Goal: Task Accomplishment & Management: Manage account settings

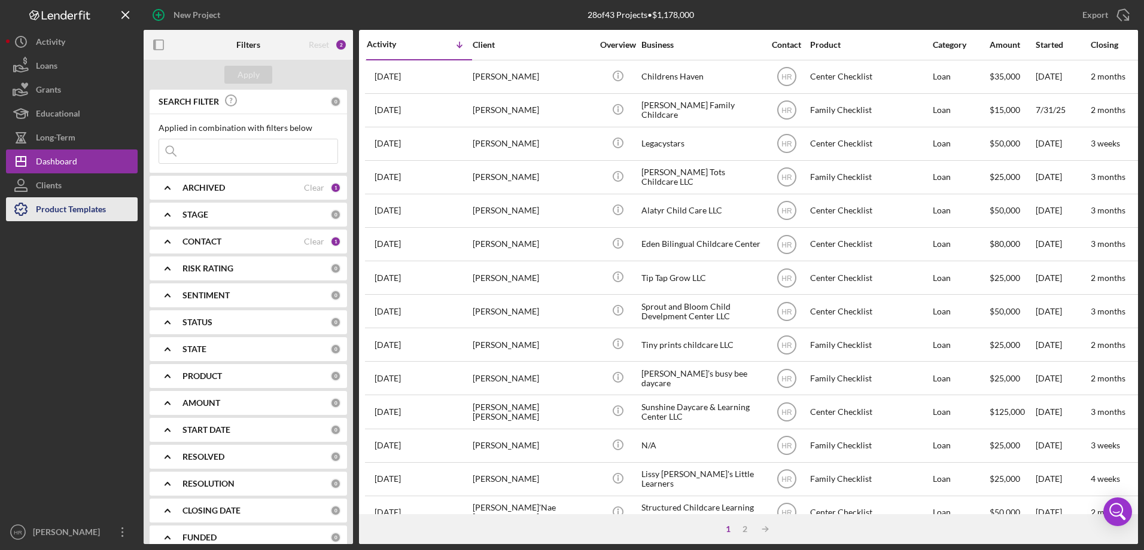
click at [49, 214] on div "Product Templates" at bounding box center [71, 210] width 70 height 27
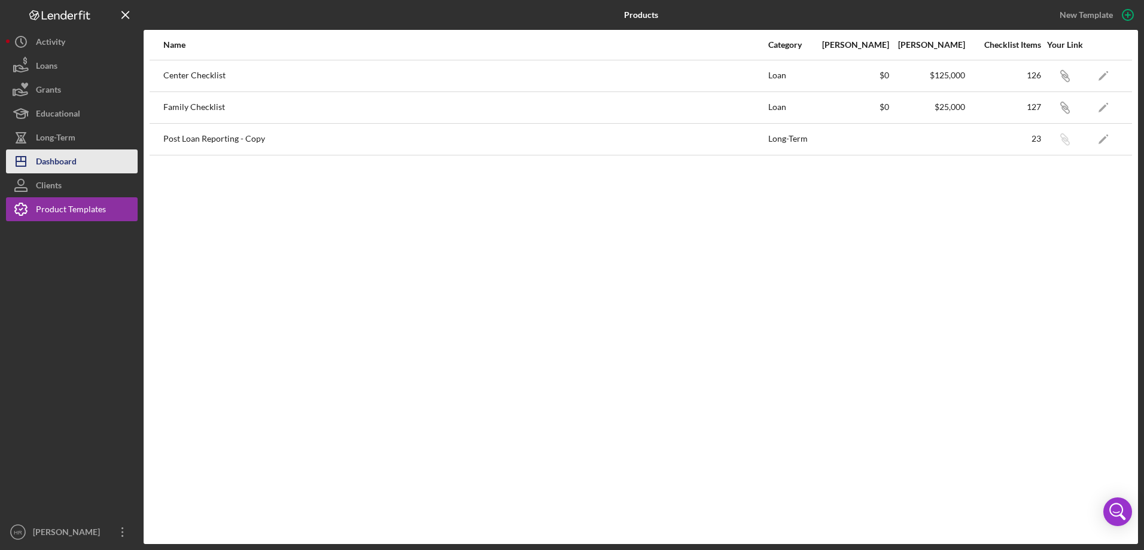
click at [73, 157] on div "Dashboard" at bounding box center [56, 163] width 41 height 27
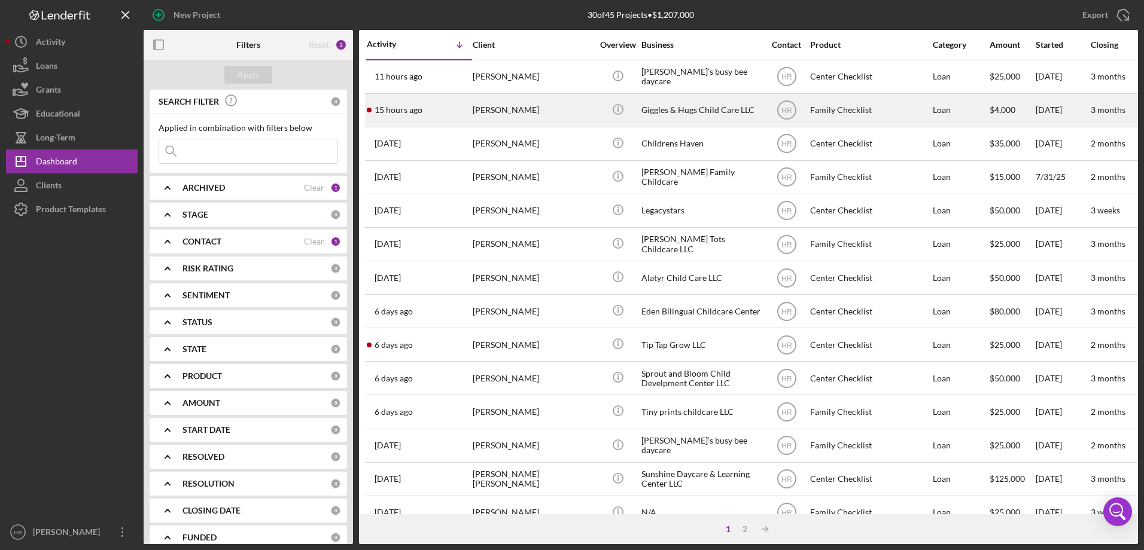
click at [487, 110] on div "[PERSON_NAME]" at bounding box center [533, 111] width 120 height 32
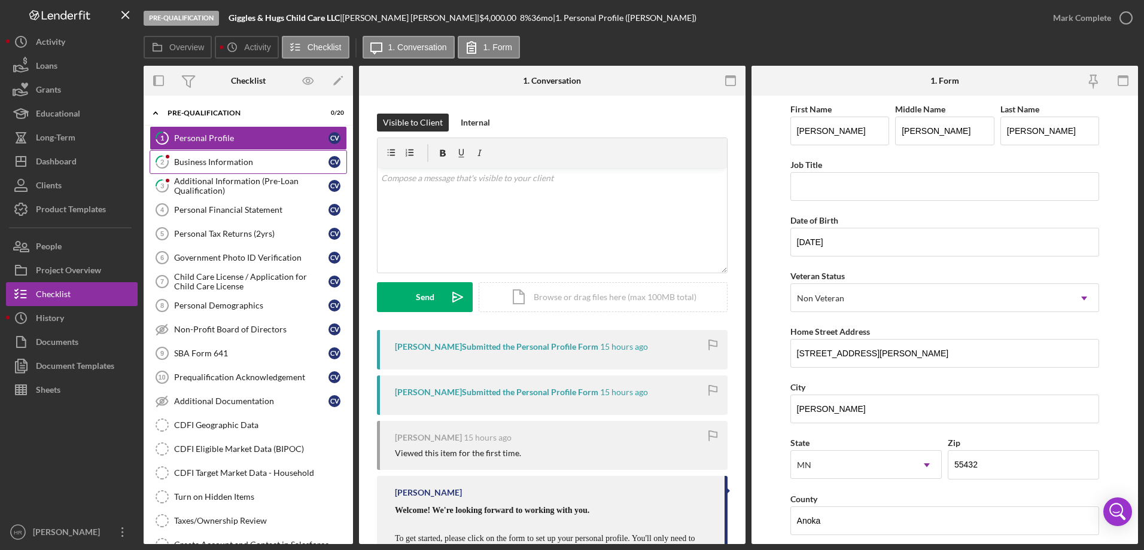
click at [248, 165] on div "Business Information" at bounding box center [251, 162] width 154 height 10
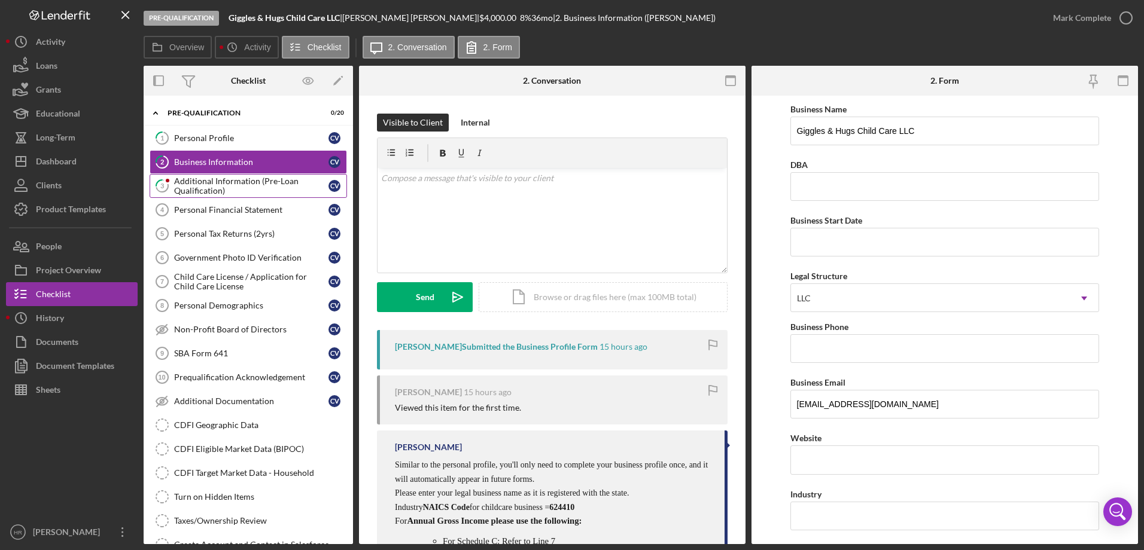
click at [239, 193] on div "Additional Information (Pre-Loan Qualification)" at bounding box center [251, 185] width 154 height 19
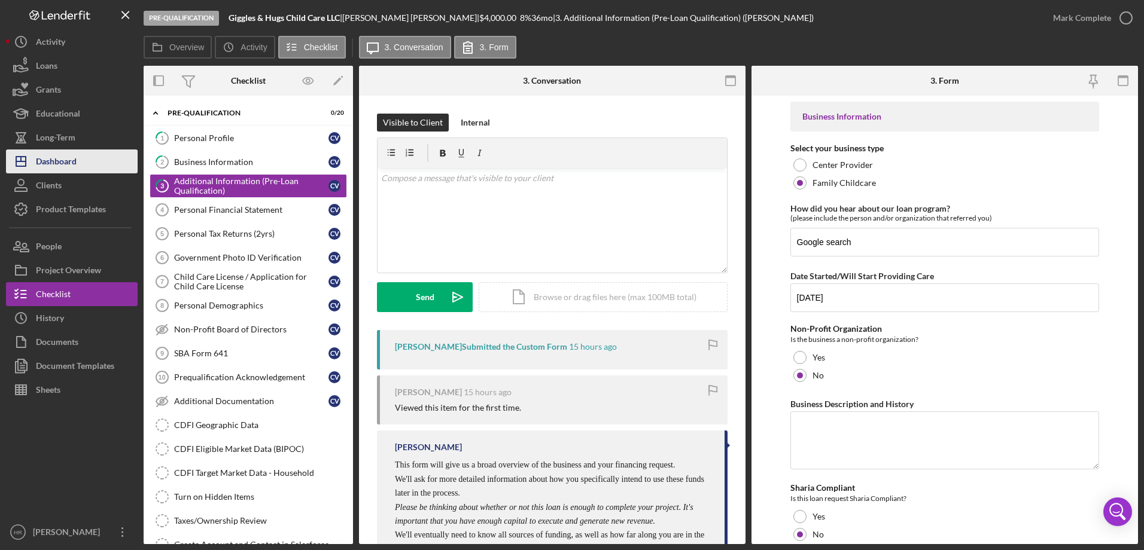
click at [70, 159] on div "Dashboard" at bounding box center [56, 163] width 41 height 27
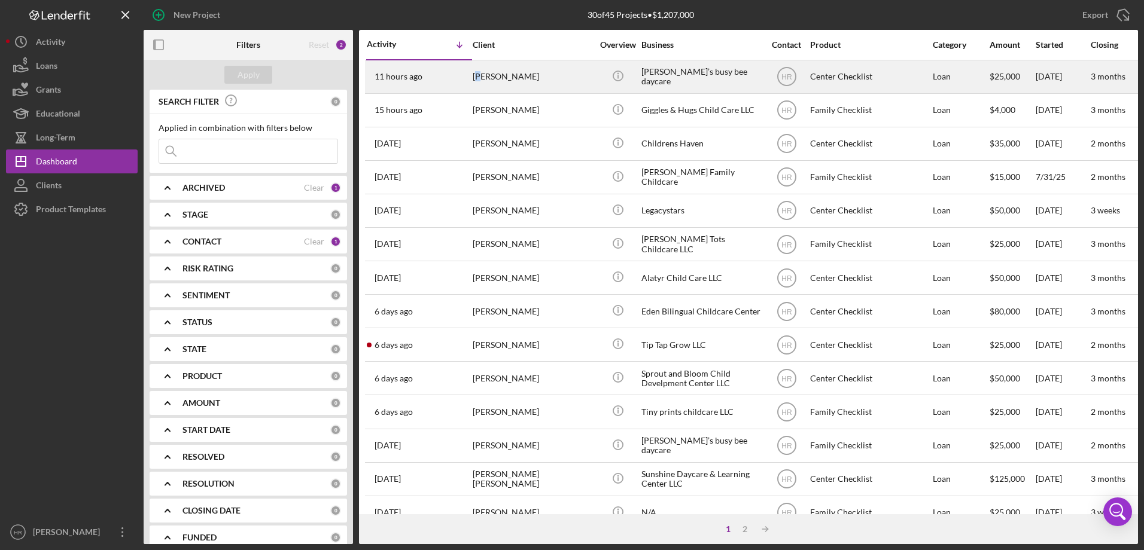
click at [480, 80] on div "[PERSON_NAME]" at bounding box center [533, 77] width 120 height 32
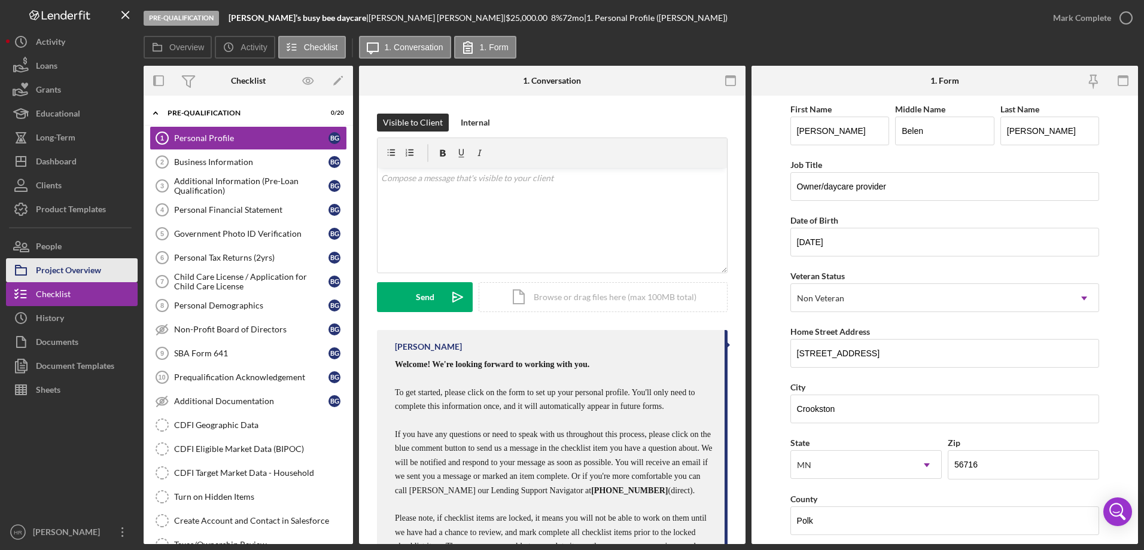
click at [81, 266] on div "Project Overview" at bounding box center [68, 271] width 65 height 27
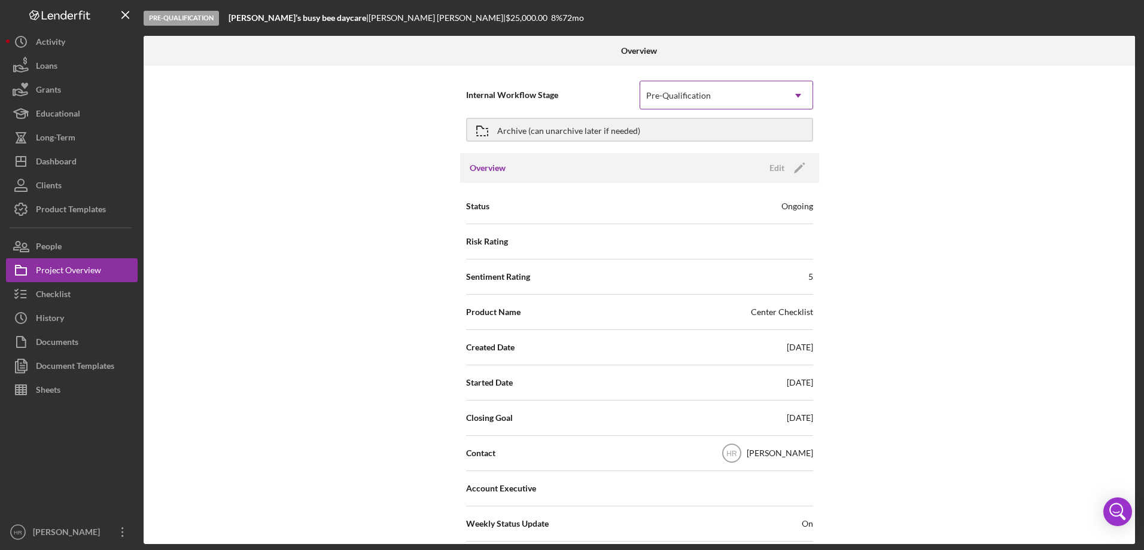
click at [721, 102] on div "Pre-Qualification" at bounding box center [712, 96] width 144 height 28
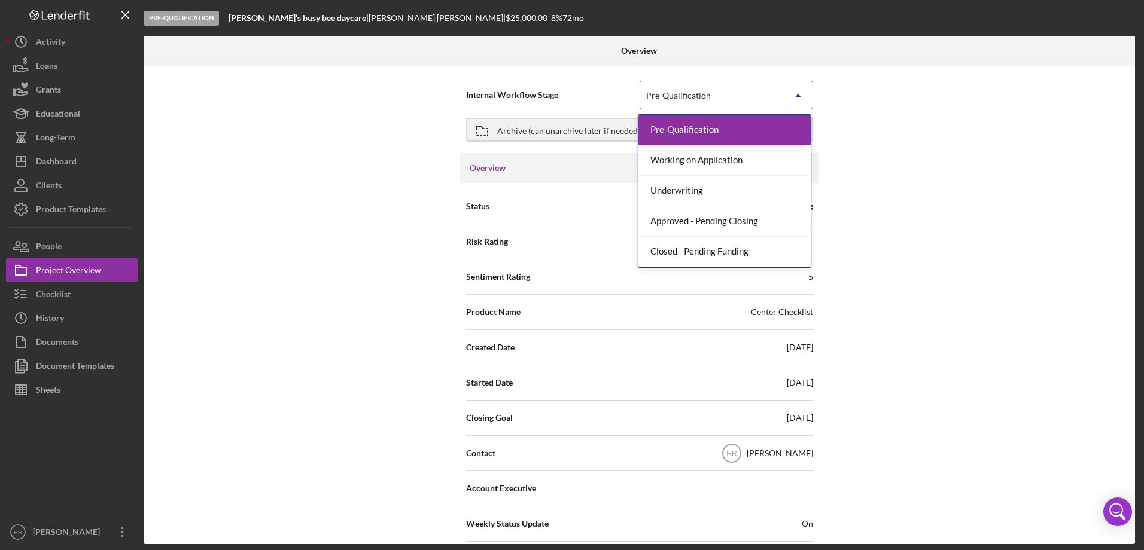
click at [721, 102] on div "Pre-Qualification" at bounding box center [712, 96] width 144 height 28
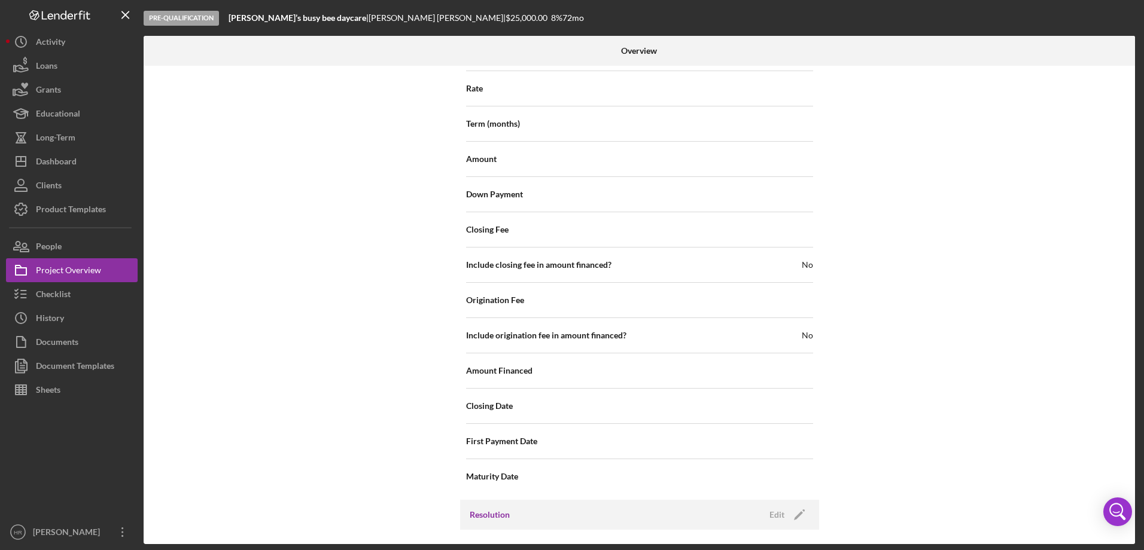
scroll to position [1276, 0]
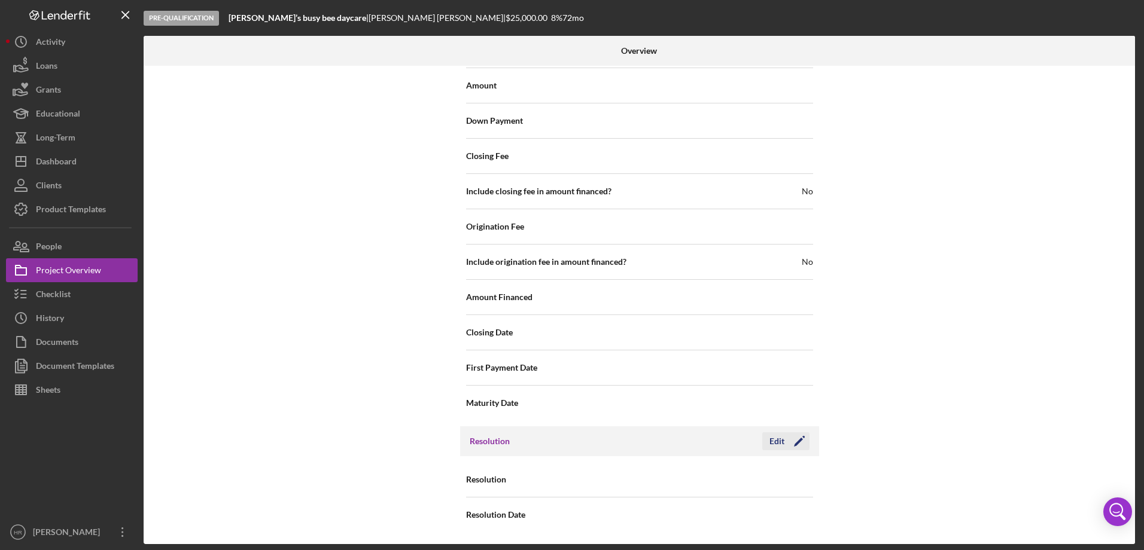
click at [784, 443] on icon "Icon/Edit" at bounding box center [799, 441] width 30 height 30
click at [692, 486] on div "Select..." at bounding box center [712, 481] width 144 height 28
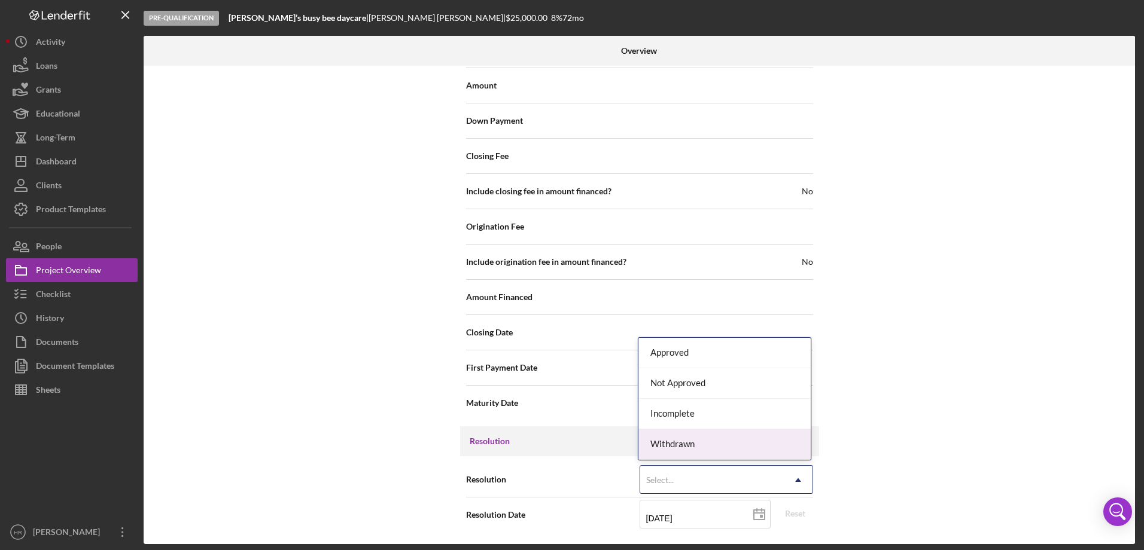
click at [674, 447] on div "Withdrawn" at bounding box center [724, 444] width 172 height 31
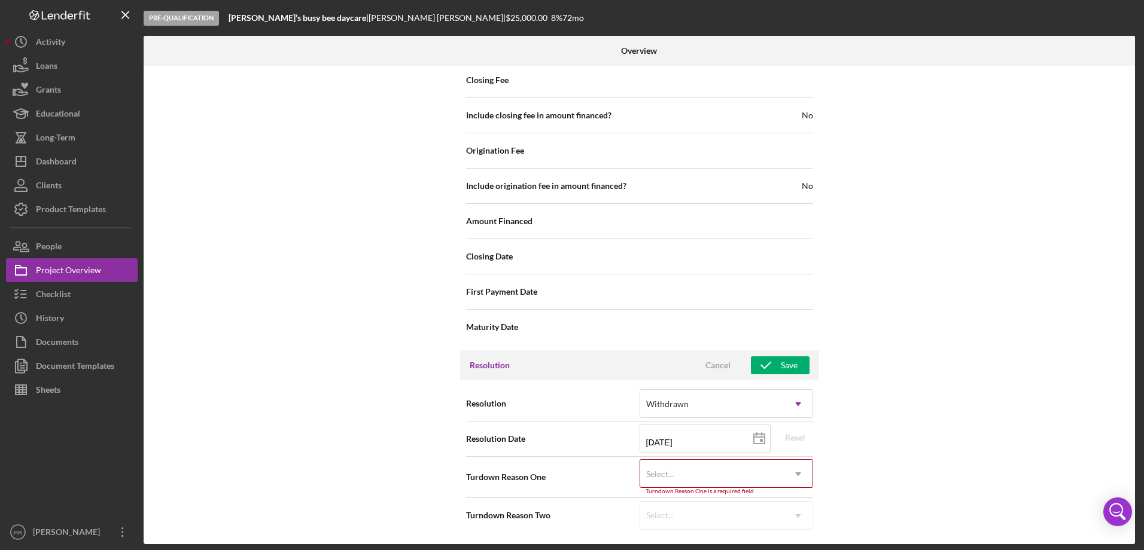
scroll to position [1352, 0]
click at [668, 474] on div "Select..." at bounding box center [660, 474] width 28 height 10
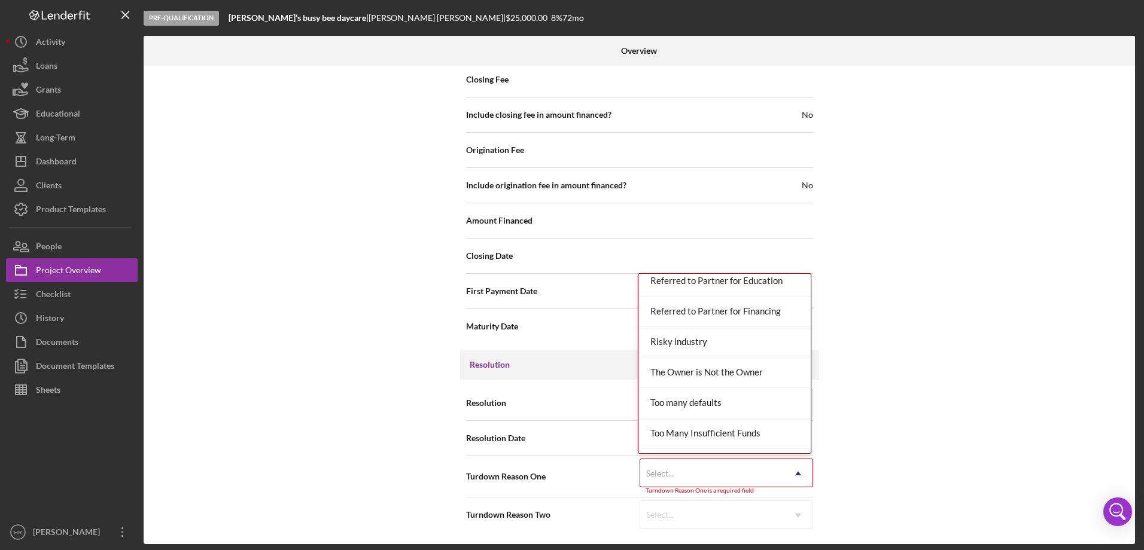
scroll to position [1315, 0]
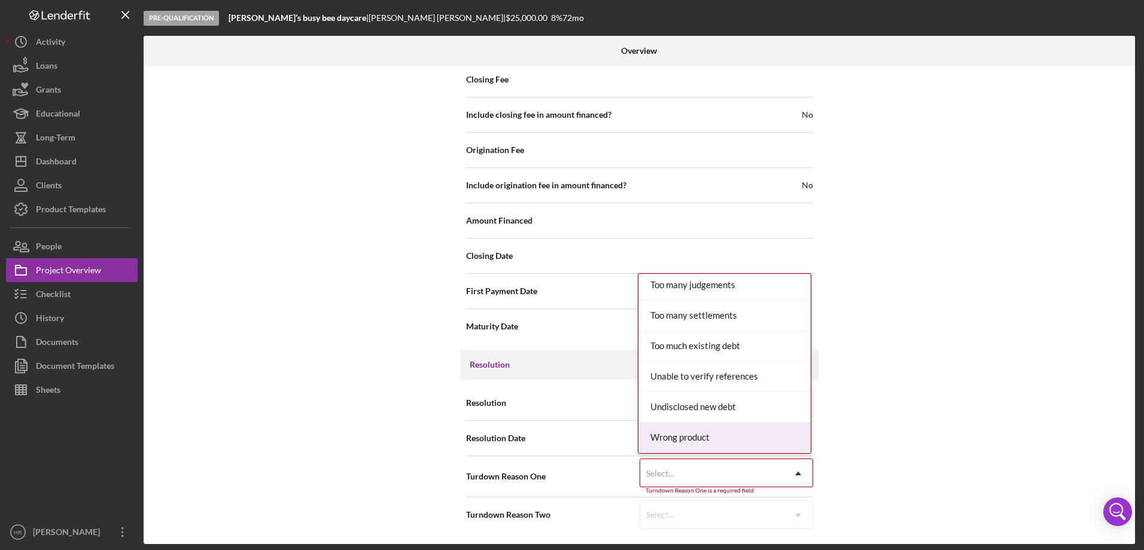
click at [686, 436] on div "Wrong product" at bounding box center [724, 438] width 172 height 31
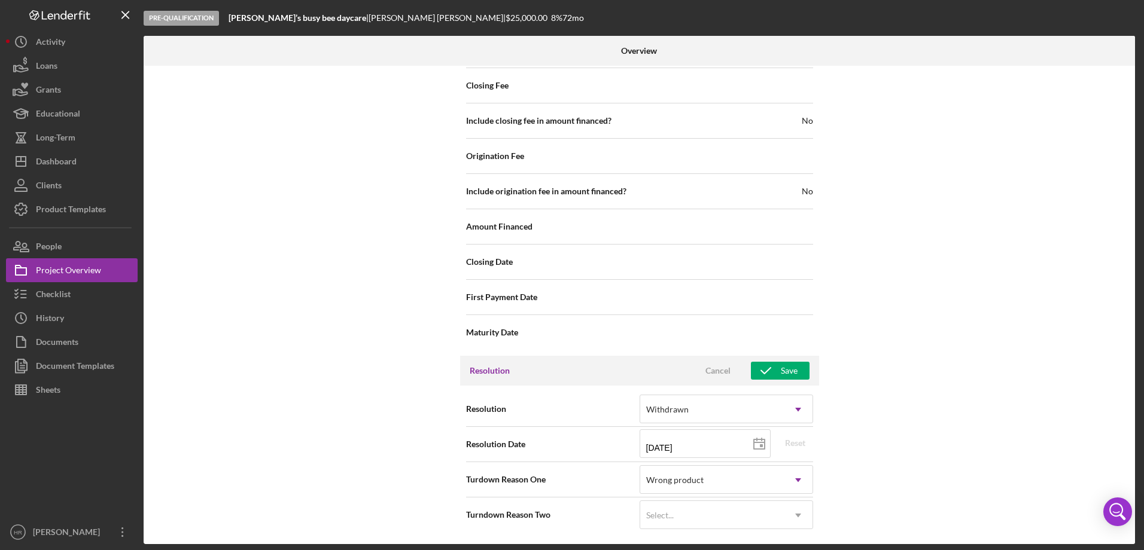
scroll to position [1346, 0]
click at [799, 379] on button "Save" at bounding box center [780, 371] width 59 height 18
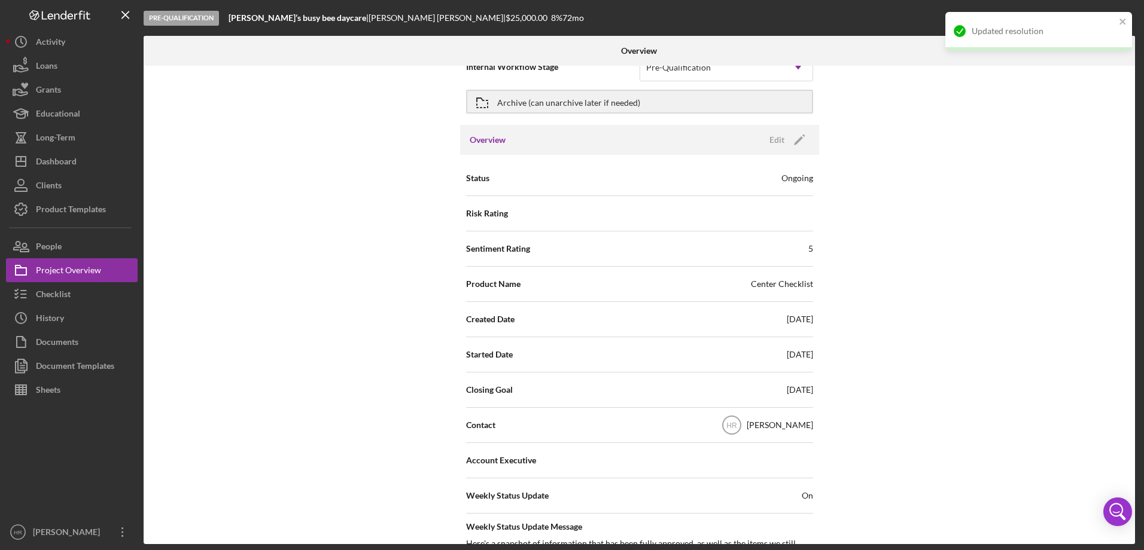
scroll to position [0, 0]
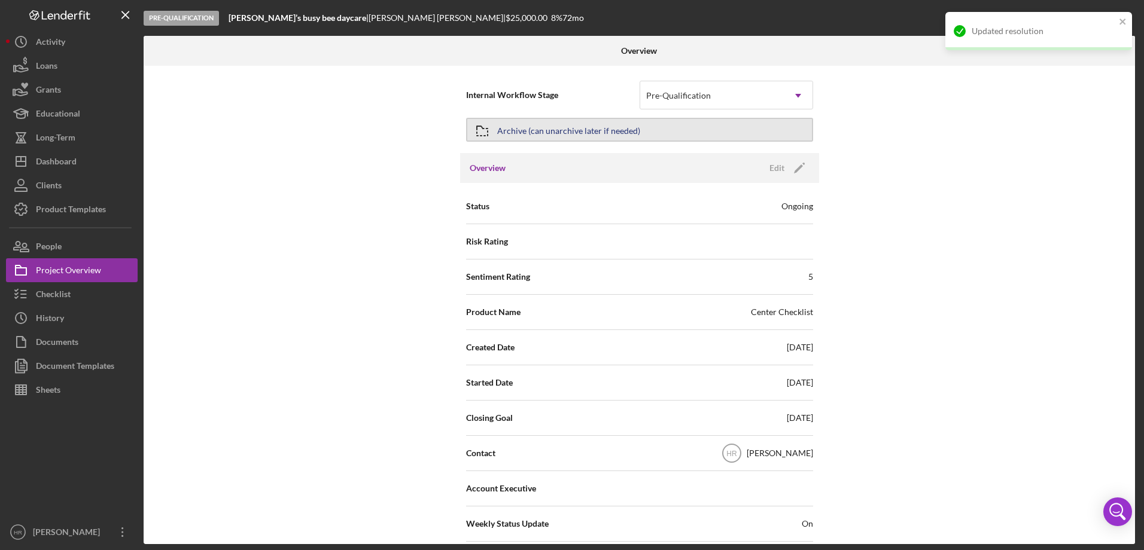
click at [648, 129] on button "Archive (can unarchive later if needed)" at bounding box center [639, 130] width 347 height 24
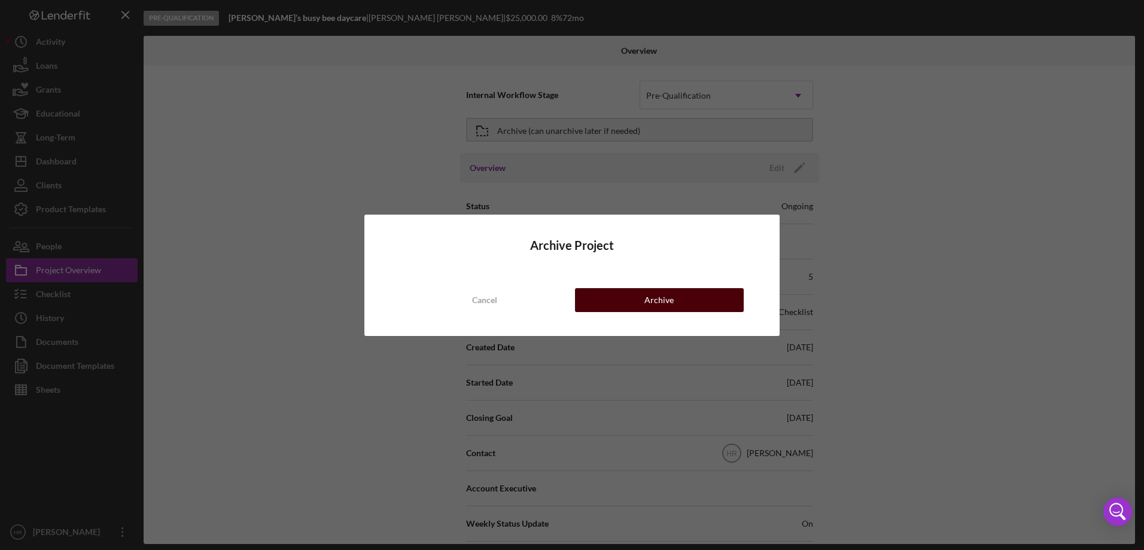
click at [633, 296] on button "Archive" at bounding box center [659, 300] width 169 height 24
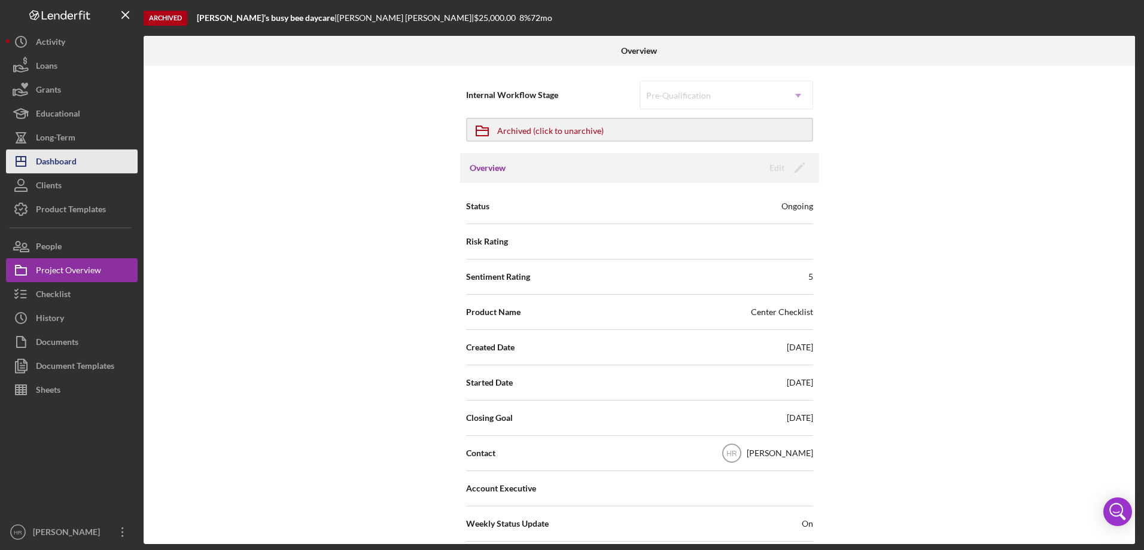
click at [68, 165] on div "Dashboard" at bounding box center [56, 163] width 41 height 27
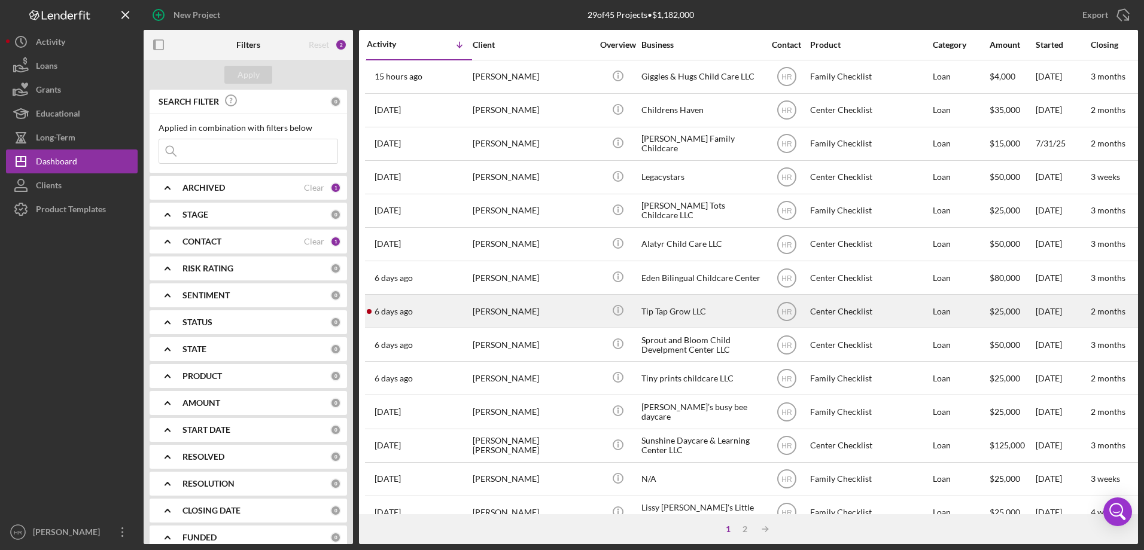
click at [547, 304] on div "[PERSON_NAME]" at bounding box center [533, 311] width 120 height 32
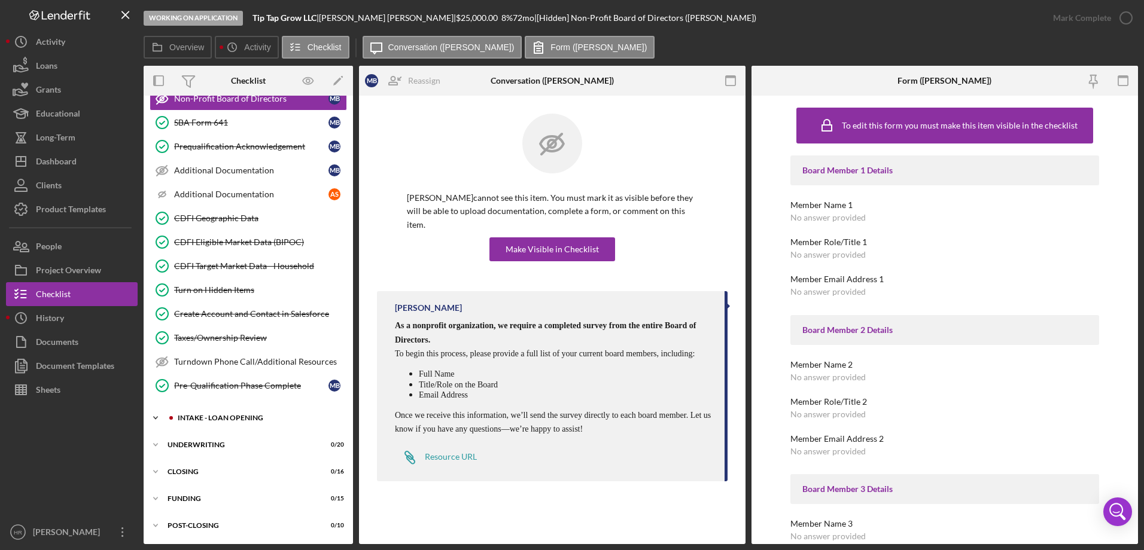
click at [219, 412] on div "Icon/Expander INTAKE - LOAN OPENING 24 / 52" at bounding box center [248, 418] width 209 height 24
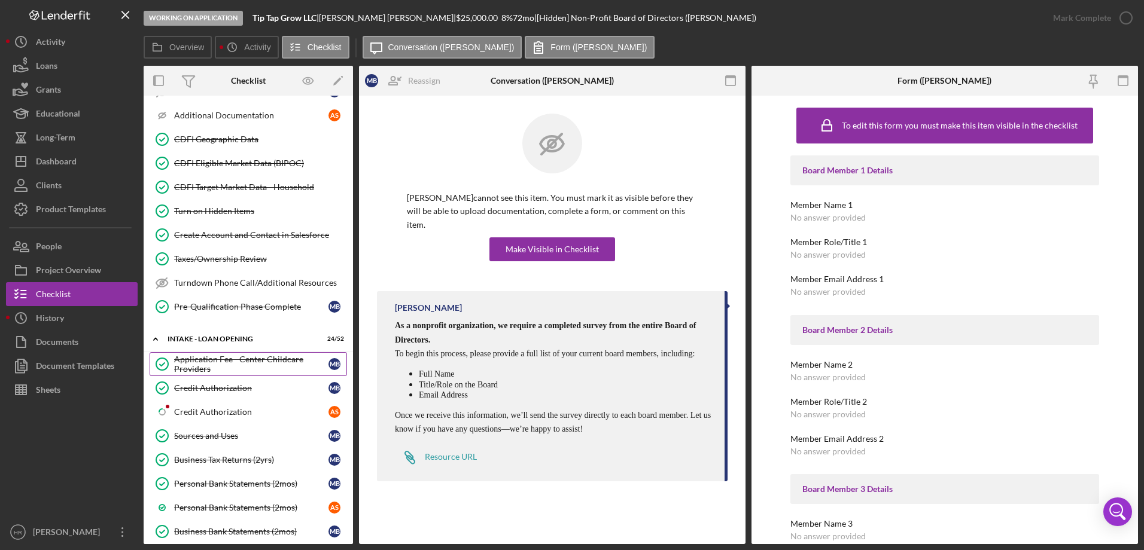
scroll to position [616, 0]
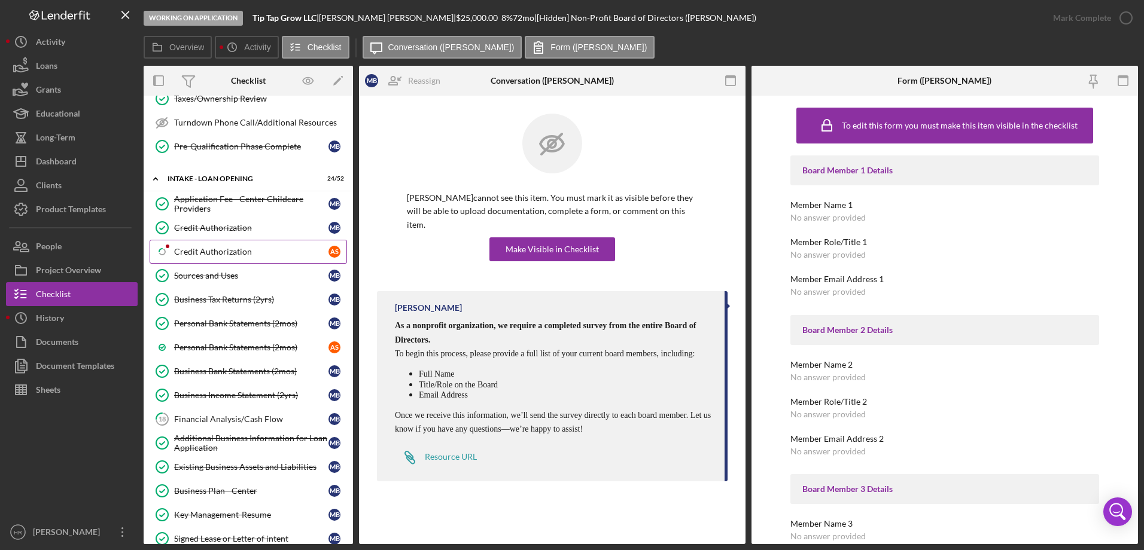
click at [223, 253] on div "Credit Authorization" at bounding box center [251, 252] width 154 height 10
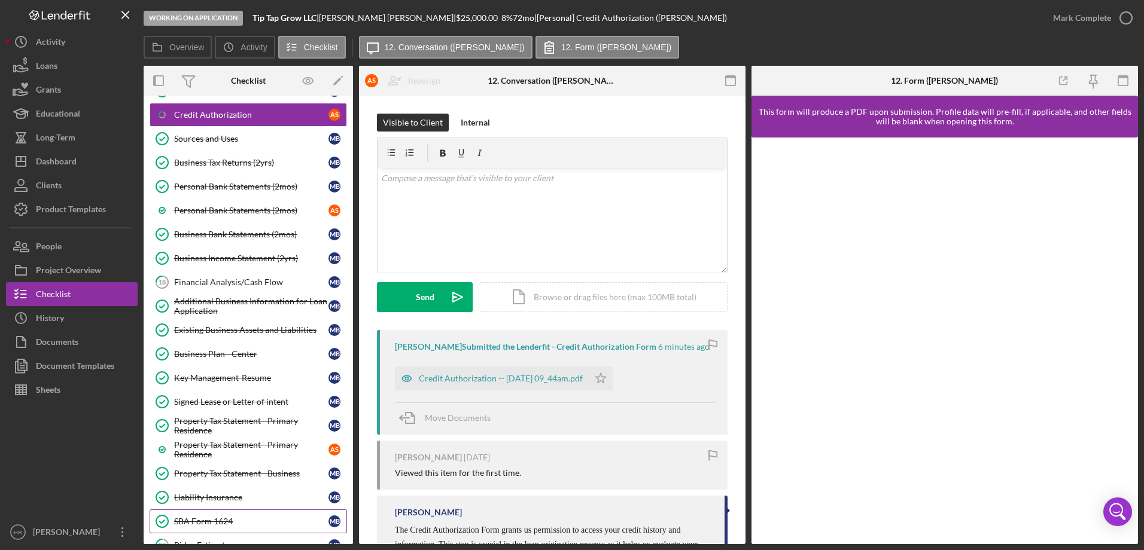
scroll to position [736, 0]
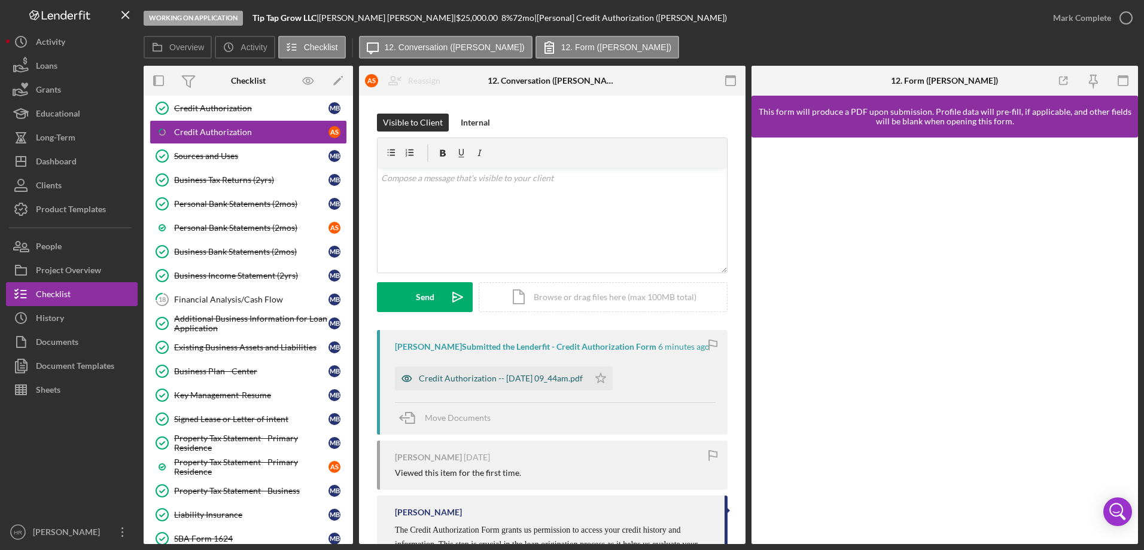
click at [471, 384] on div "Credit Authorization -- [DATE] 09_44am.pdf" at bounding box center [492, 379] width 194 height 24
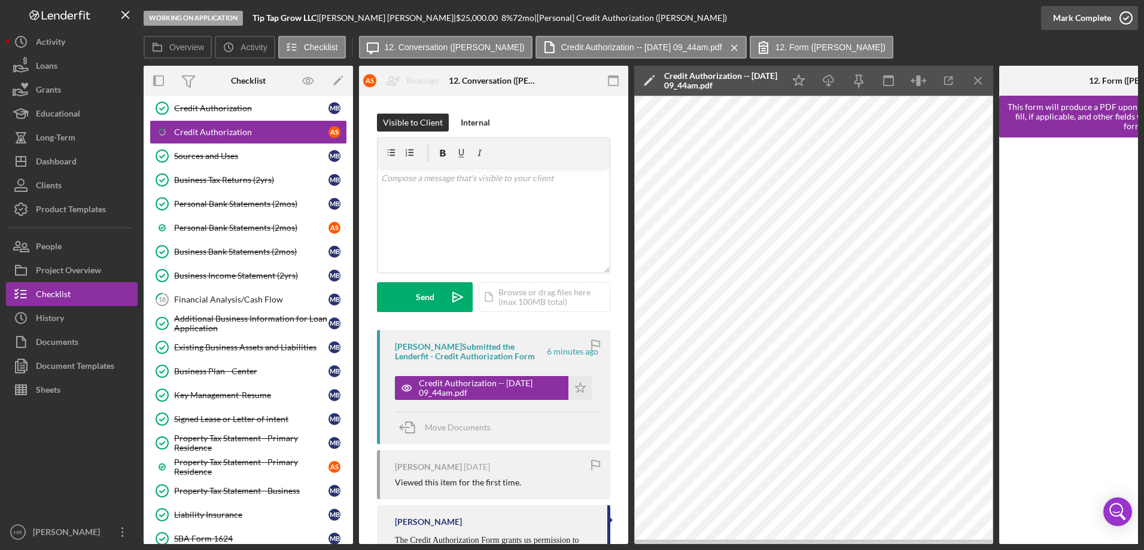
click at [1125, 18] on icon "button" at bounding box center [1126, 18] width 30 height 30
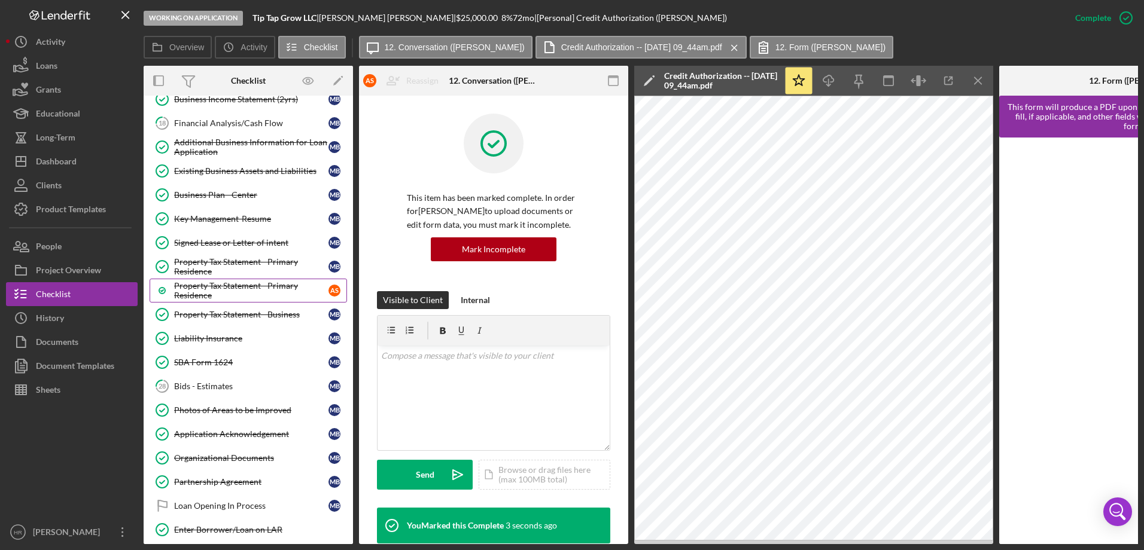
scroll to position [915, 0]
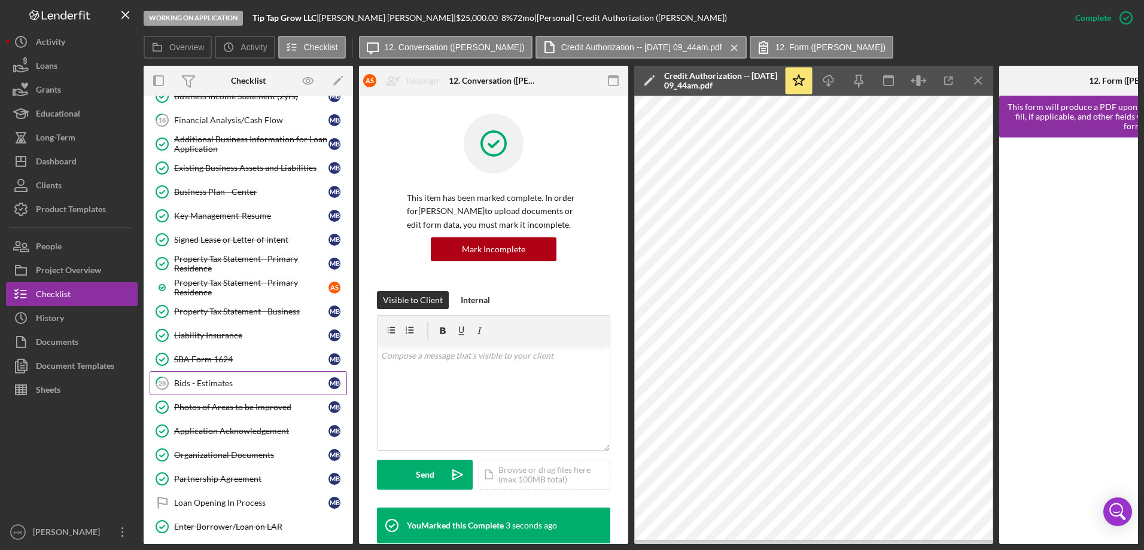
click at [221, 382] on div "Bids - Estimates" at bounding box center [251, 384] width 154 height 10
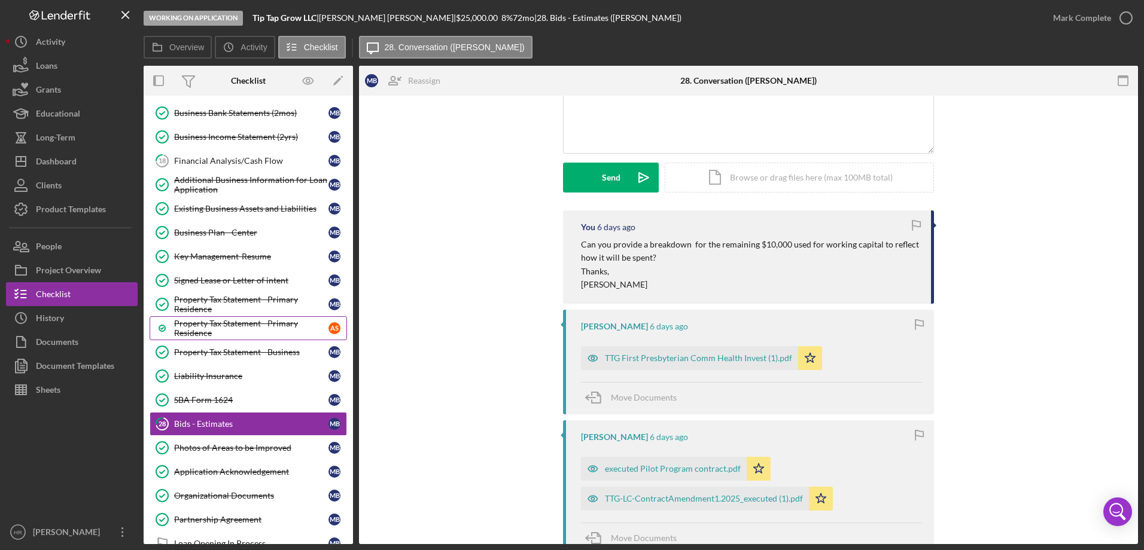
scroll to position [855, 0]
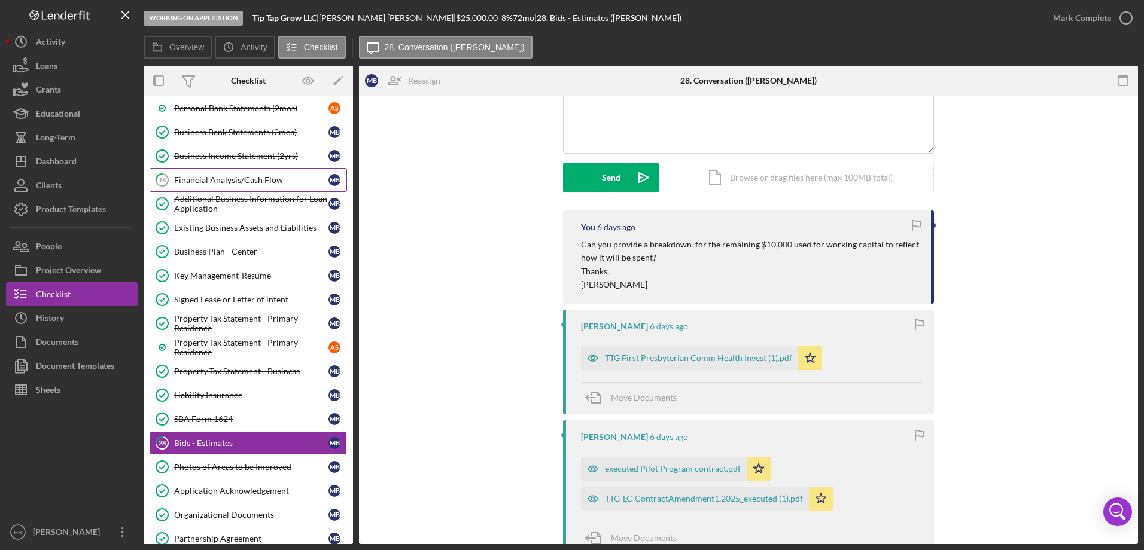
click at [223, 178] on div "Financial Analysis/Cash Flow" at bounding box center [251, 180] width 154 height 10
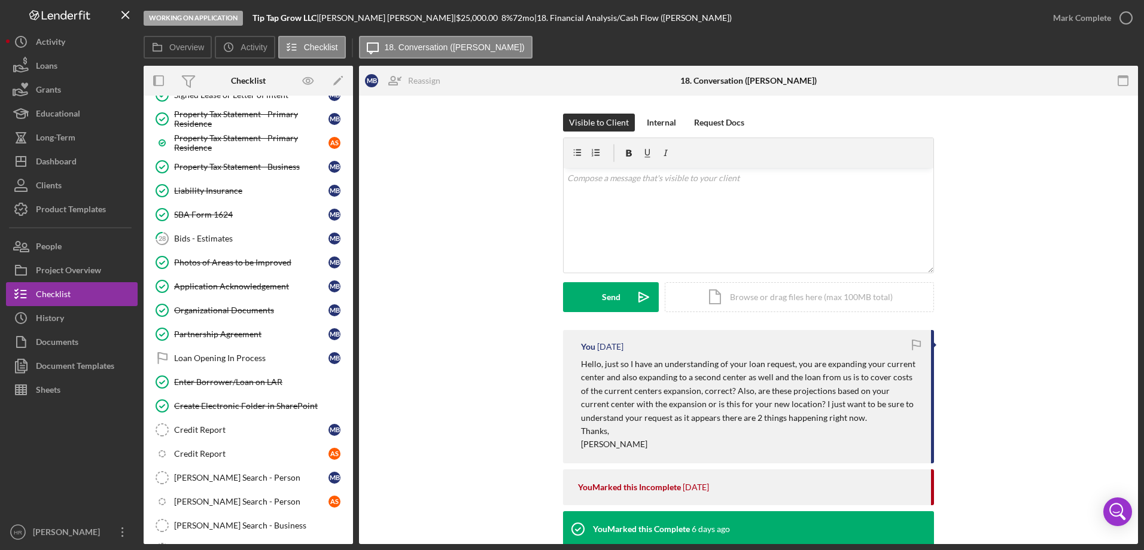
scroll to position [915, 0]
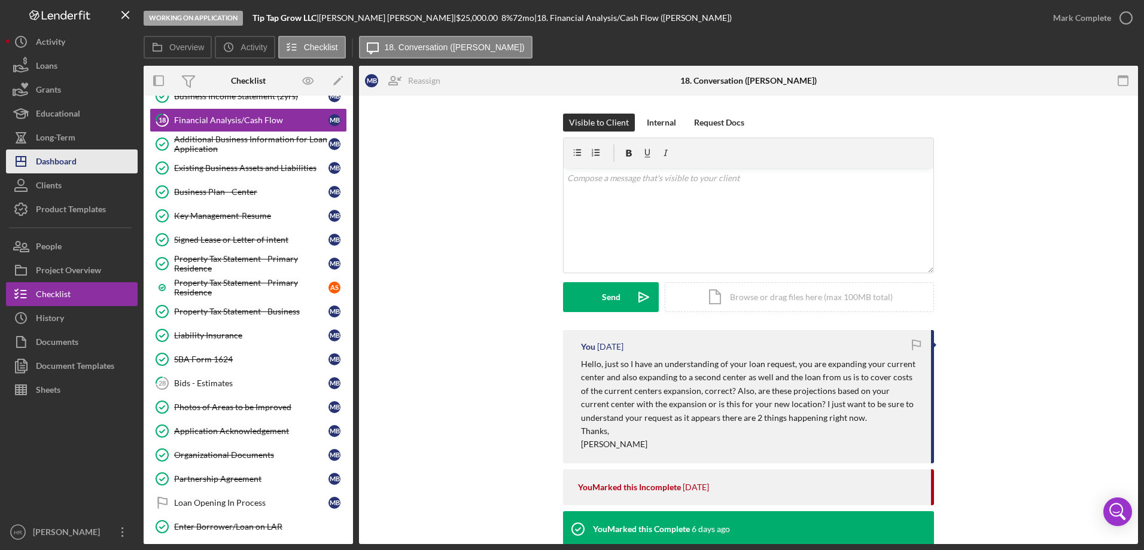
click at [66, 163] on div "Dashboard" at bounding box center [56, 163] width 41 height 27
